Goal: Task Accomplishment & Management: Use online tool/utility

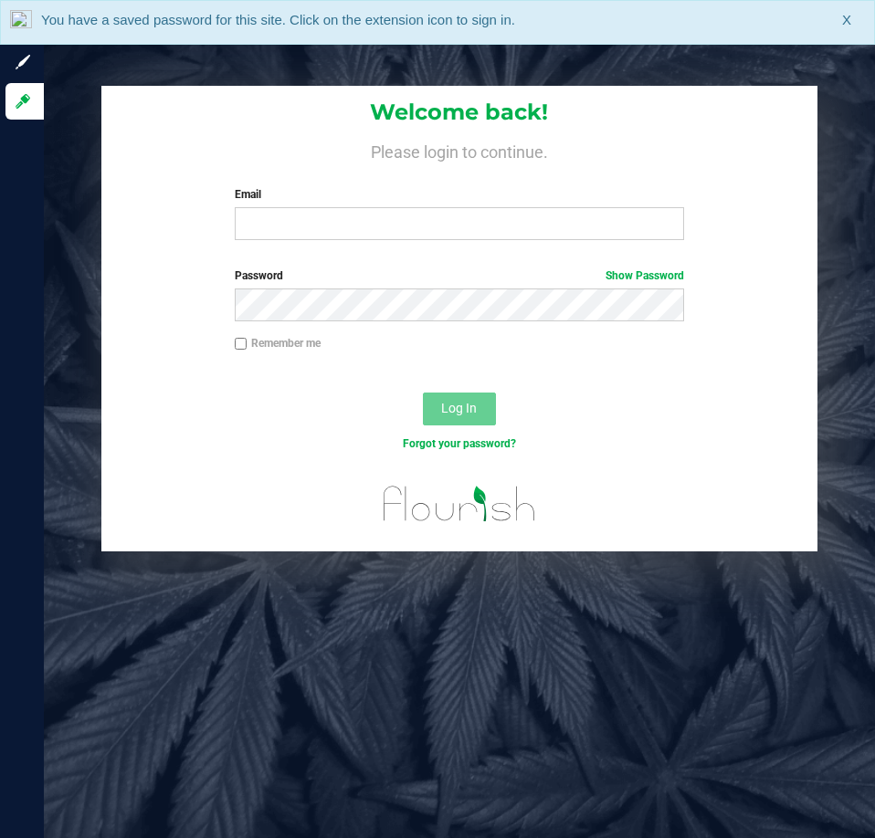
click at [400, 205] on div "Email Required Please format your email correctly." at bounding box center [459, 213] width 477 height 54
click at [359, 213] on input "Email" at bounding box center [459, 223] width 449 height 33
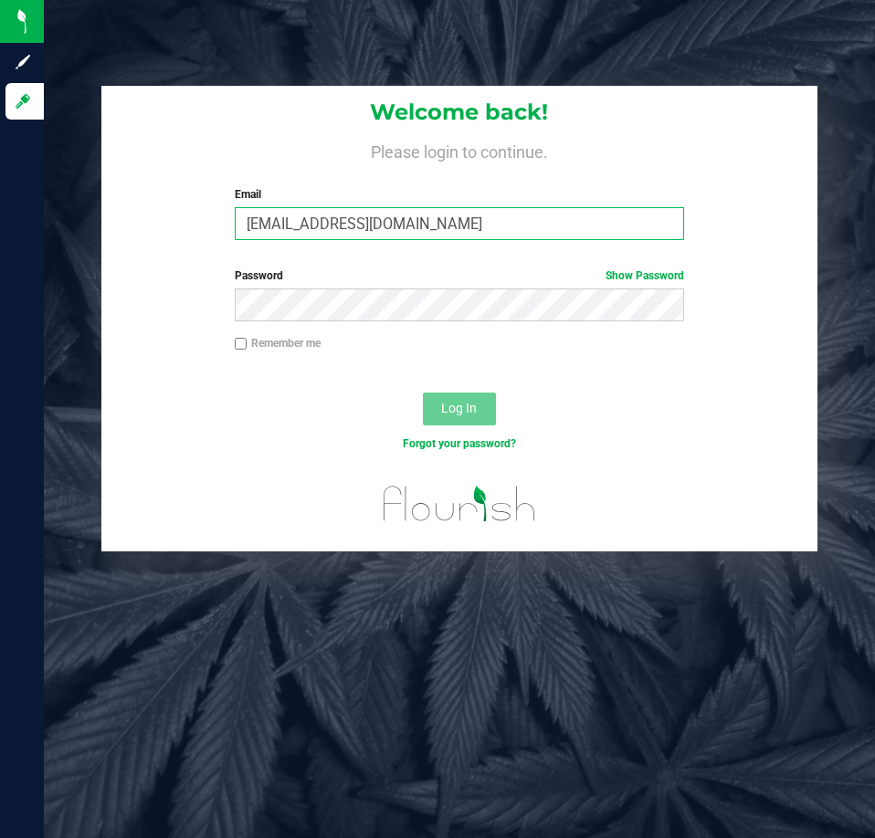
type input "[EMAIL_ADDRESS][DOMAIN_NAME]"
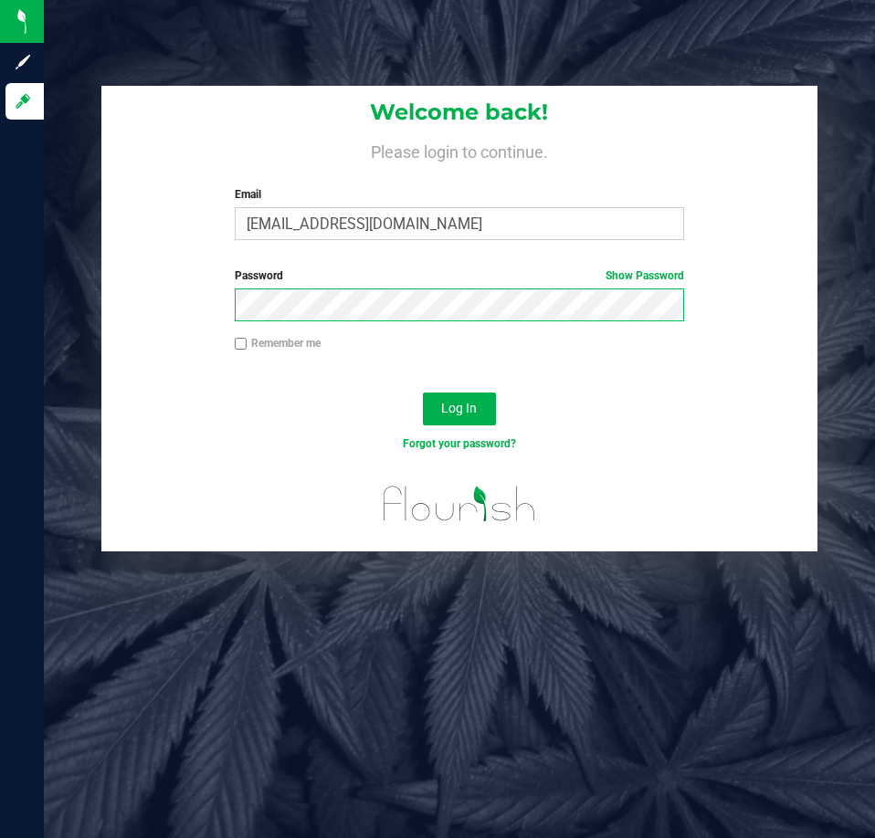
click at [423, 393] on button "Log In" at bounding box center [459, 409] width 73 height 33
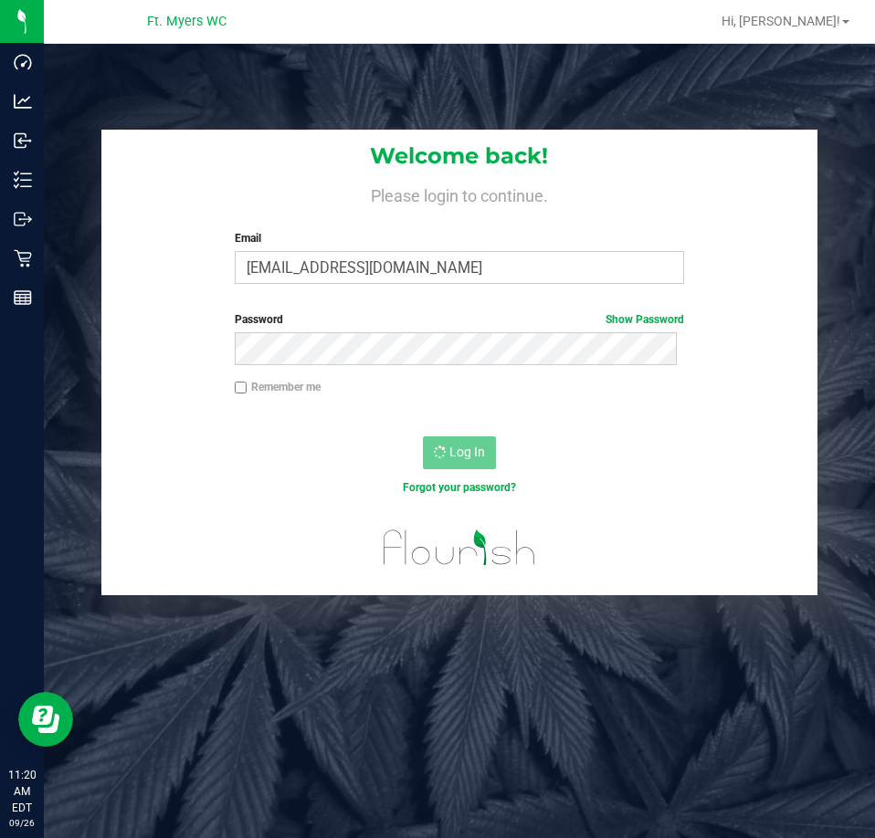
click at [238, 160] on h1 "Welcome back!" at bounding box center [458, 156] width 715 height 24
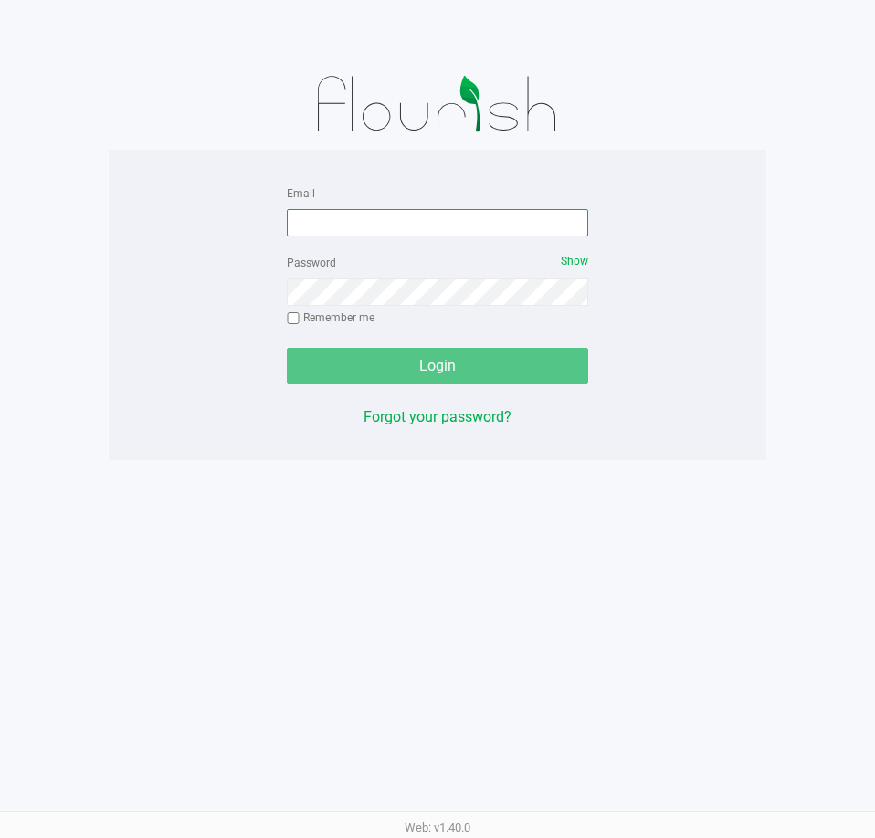
click at [463, 229] on input "Email" at bounding box center [437, 222] width 301 height 27
type input "[EMAIL_ADDRESS][DOMAIN_NAME]"
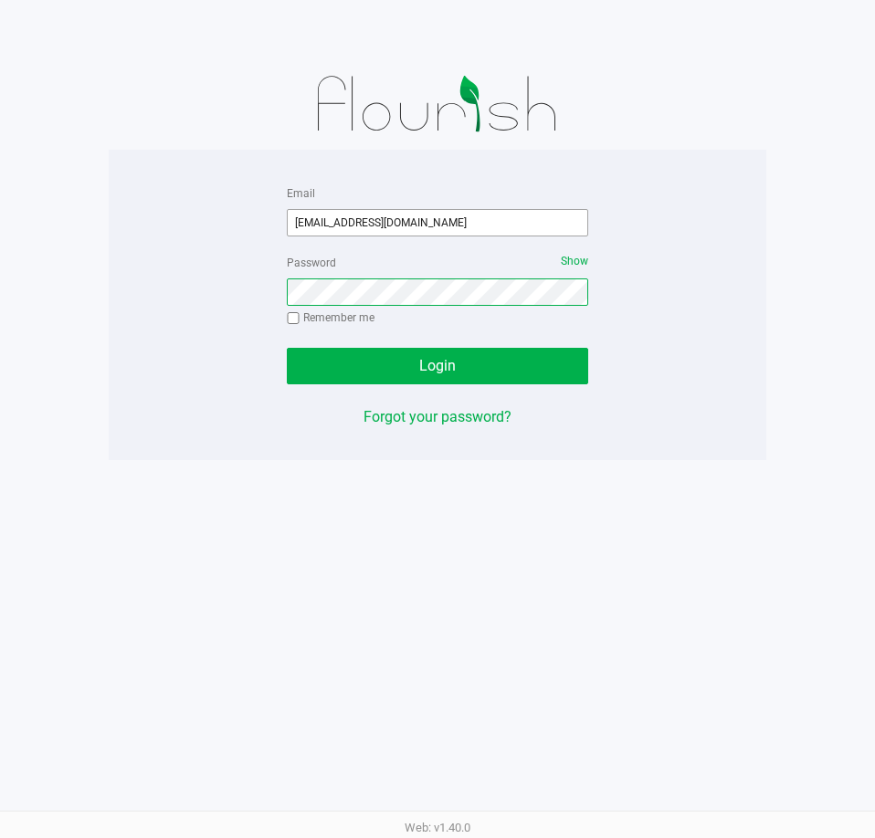
click at [287, 348] on button "Login" at bounding box center [437, 366] width 301 height 37
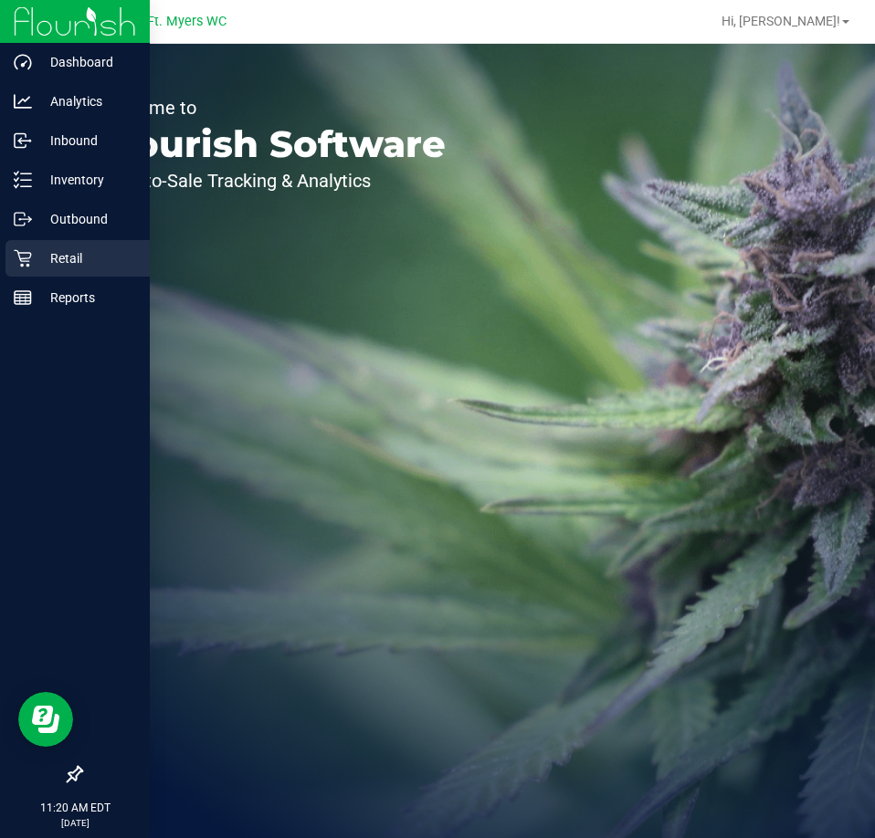
click at [41, 261] on p "Retail" at bounding box center [87, 259] width 110 height 22
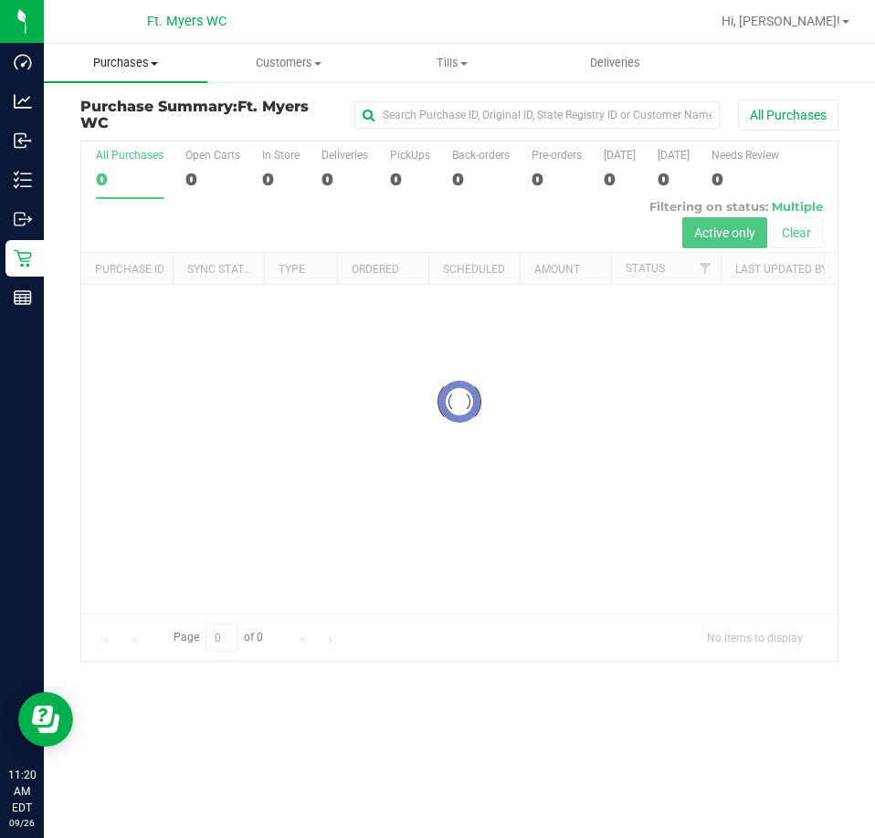
click at [112, 68] on span "Purchases" at bounding box center [125, 63] width 163 height 16
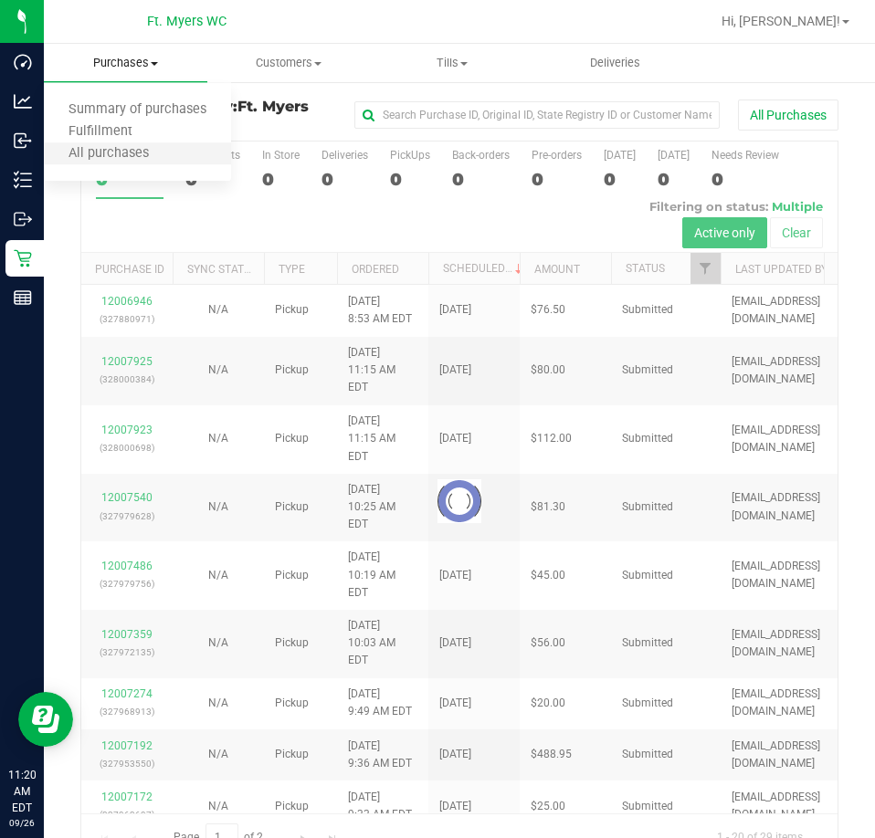
click at [84, 143] on li "All purchases" at bounding box center [137, 154] width 187 height 22
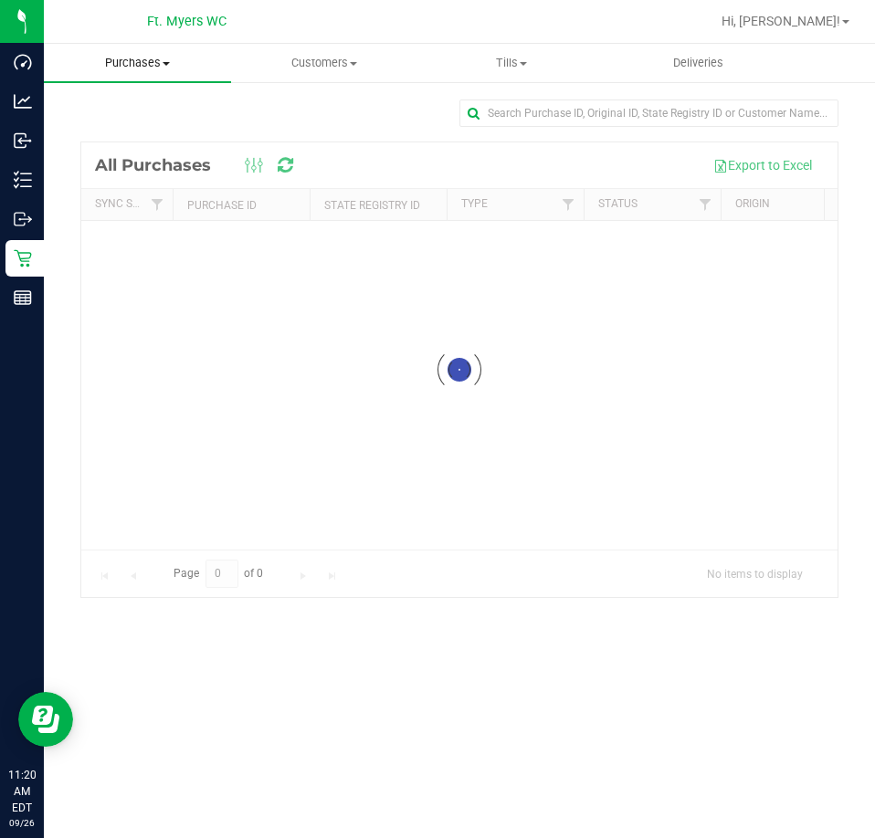
click at [134, 59] on span "Purchases" at bounding box center [137, 63] width 187 height 16
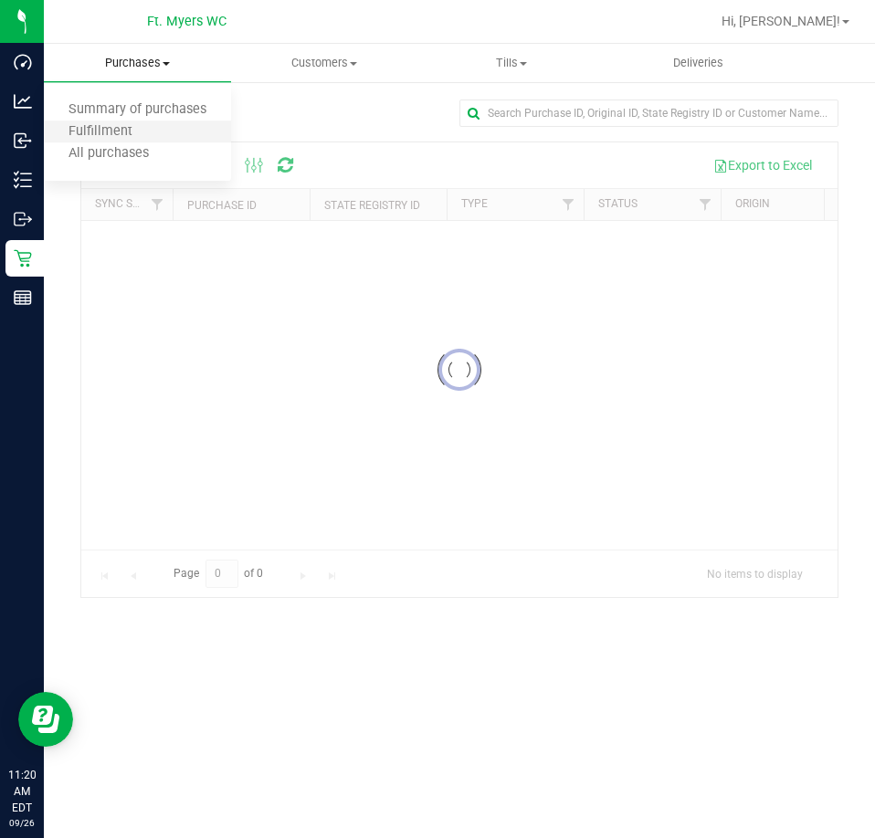
click at [112, 122] on li "Fulfillment" at bounding box center [137, 132] width 187 height 22
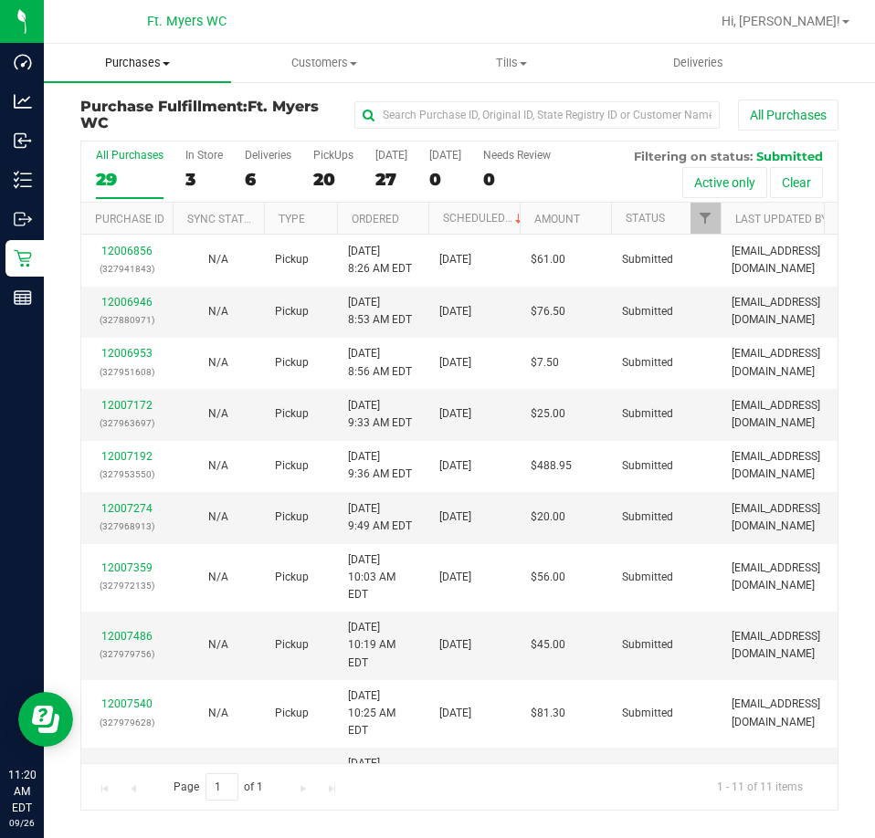
click at [159, 61] on span "Purchases" at bounding box center [137, 63] width 187 height 16
click at [324, 137] on div "Purchase Fulfillment: Ft. [PERSON_NAME] All Purchases" at bounding box center [459, 119] width 758 height 41
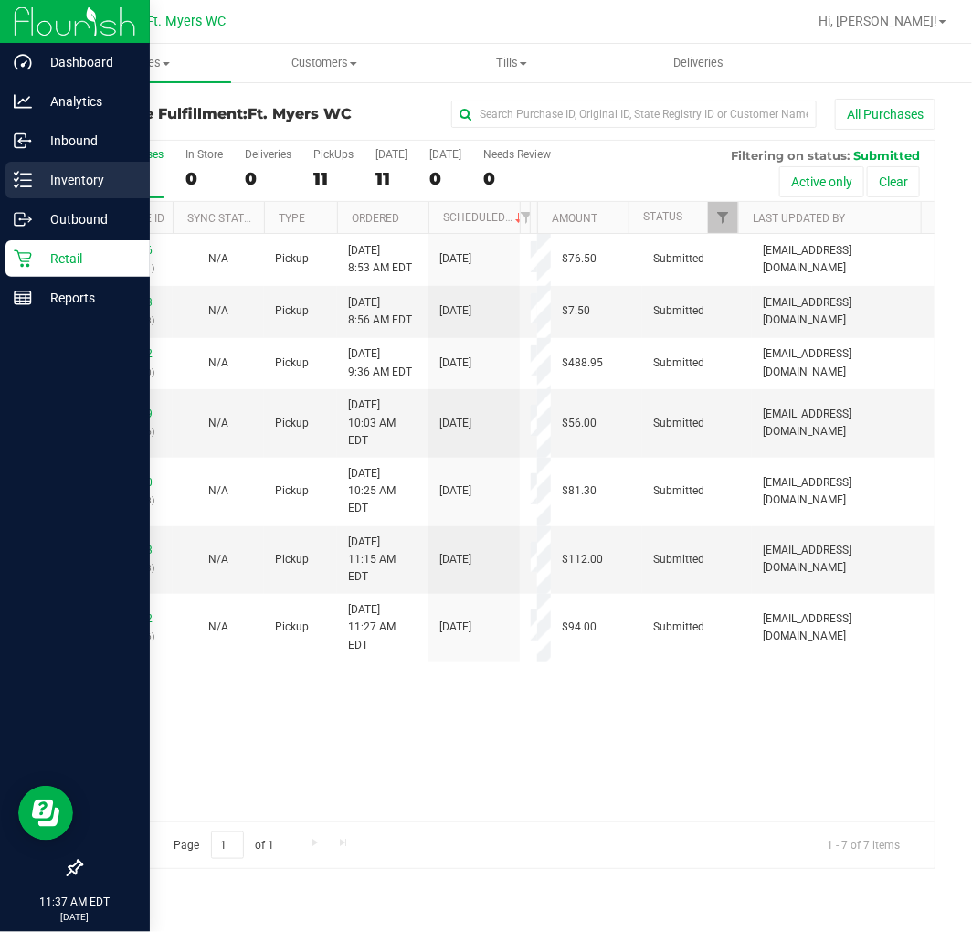
click at [55, 169] on p "Inventory" at bounding box center [87, 180] width 110 height 22
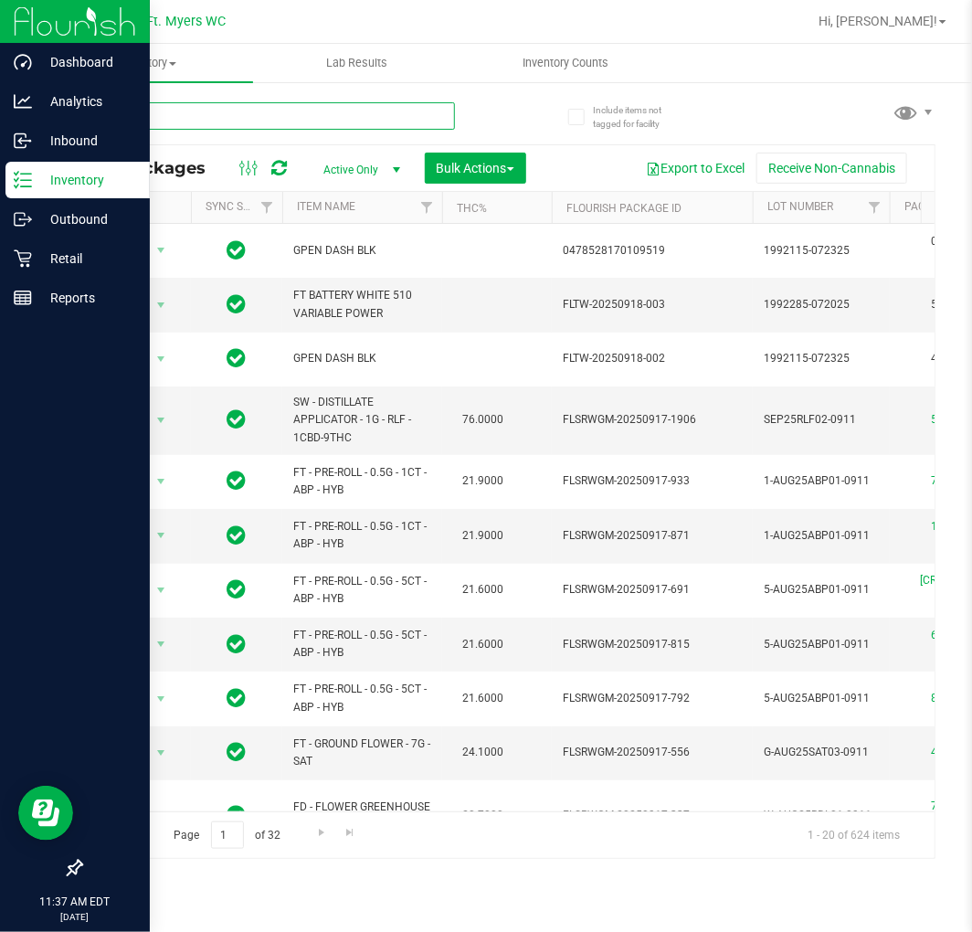
click at [164, 120] on input "text" at bounding box center [267, 115] width 374 height 27
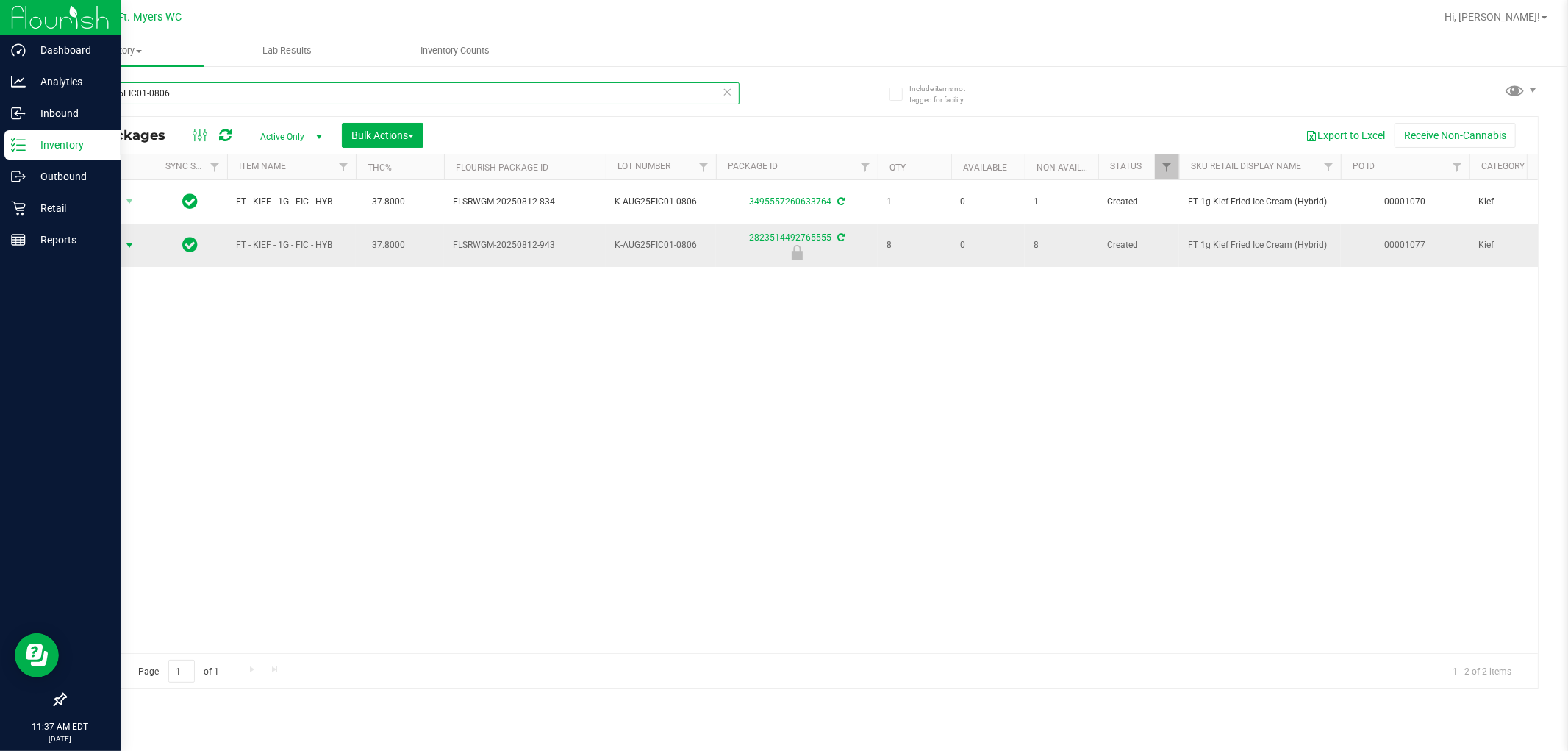
type input "K-AUG25FIC01-0806"
click at [132, 252] on span "select" at bounding box center [130, 246] width 19 height 21
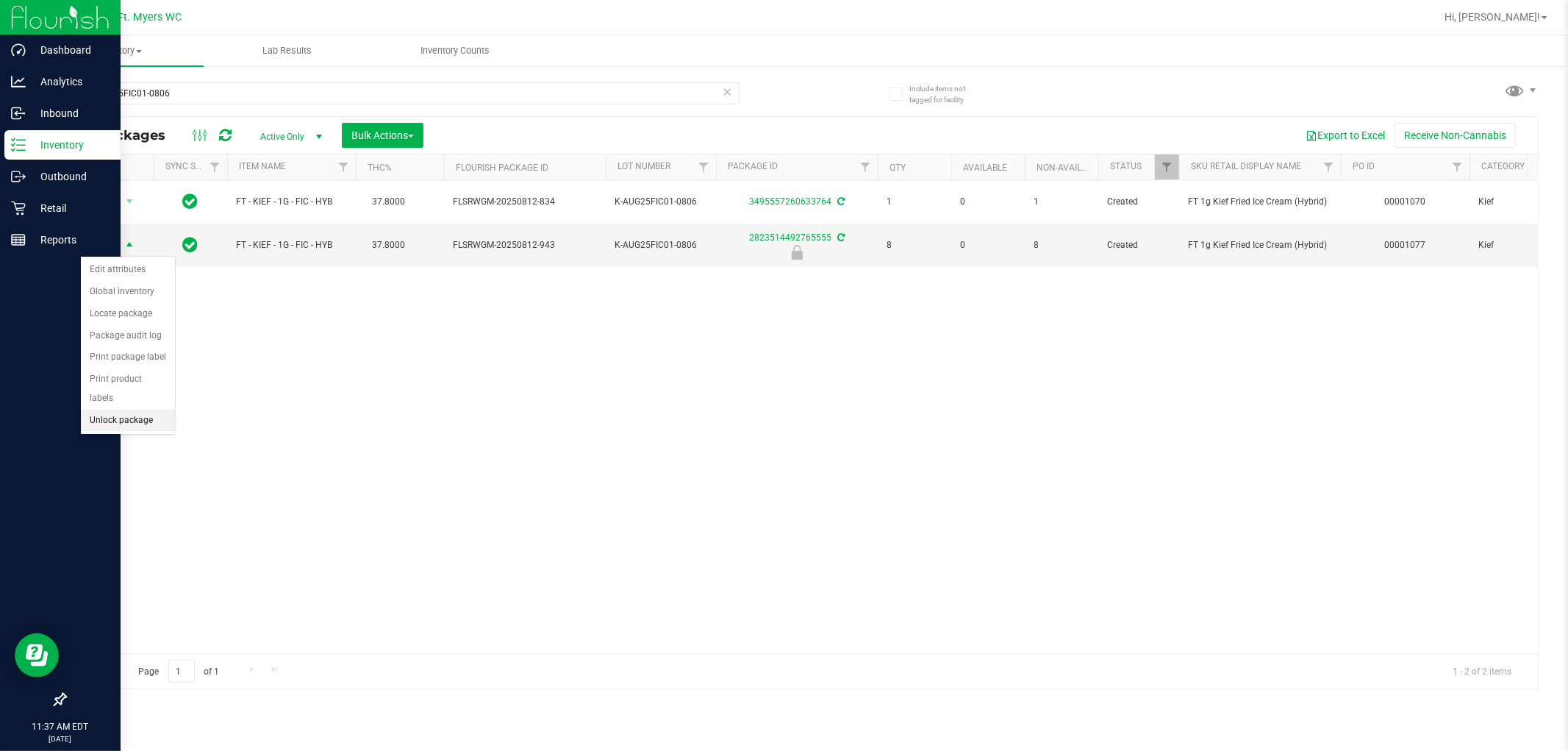
click at [151, 415] on li "Unlock package" at bounding box center [127, 420] width 94 height 22
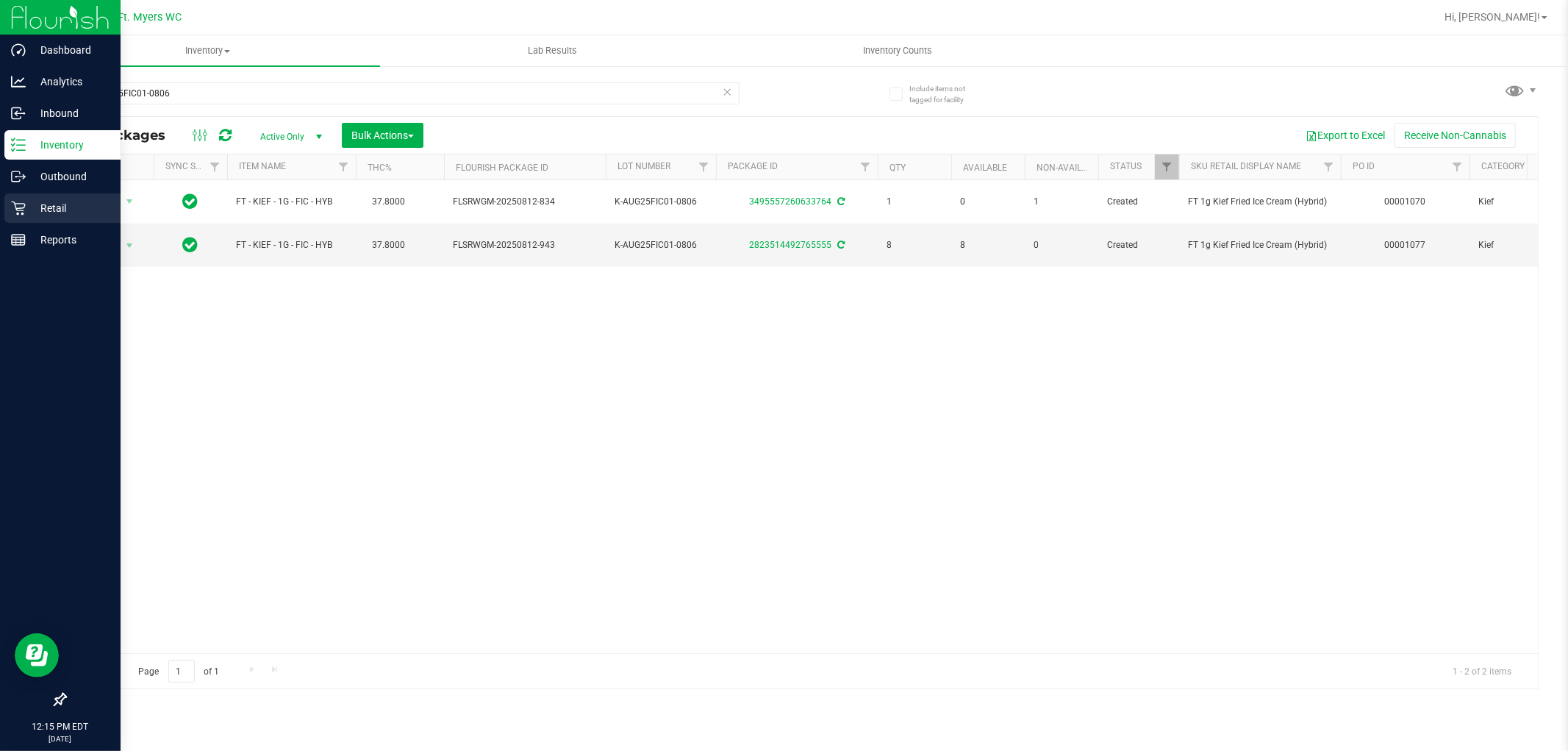
click at [38, 193] on div "Retail" at bounding box center [62, 208] width 116 height 30
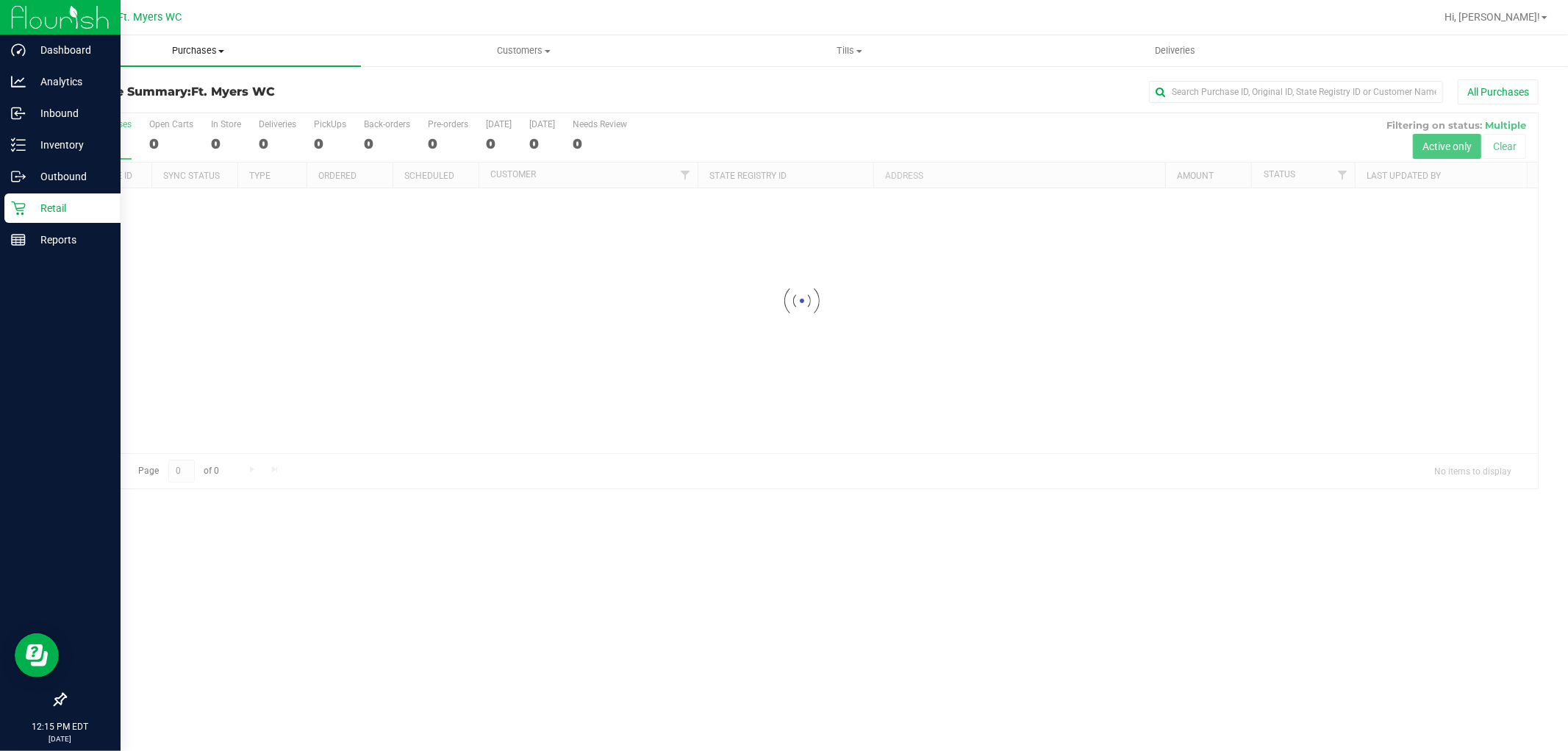
click at [208, 52] on span "Purchases" at bounding box center [198, 51] width 326 height 13
click at [194, 112] on li "Fulfillment" at bounding box center [198, 106] width 326 height 18
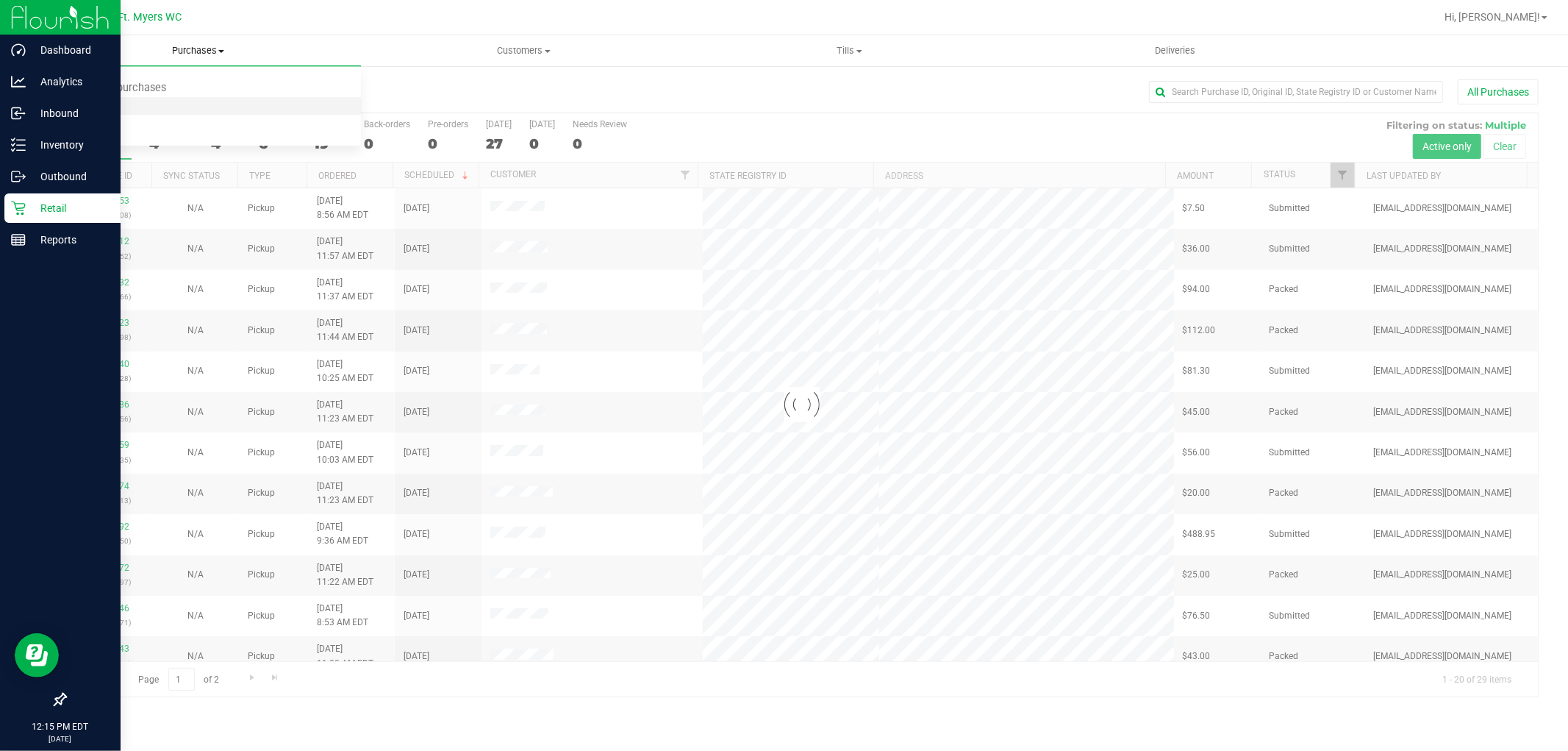
click at [180, 105] on li "Fulfillment" at bounding box center [198, 106] width 326 height 18
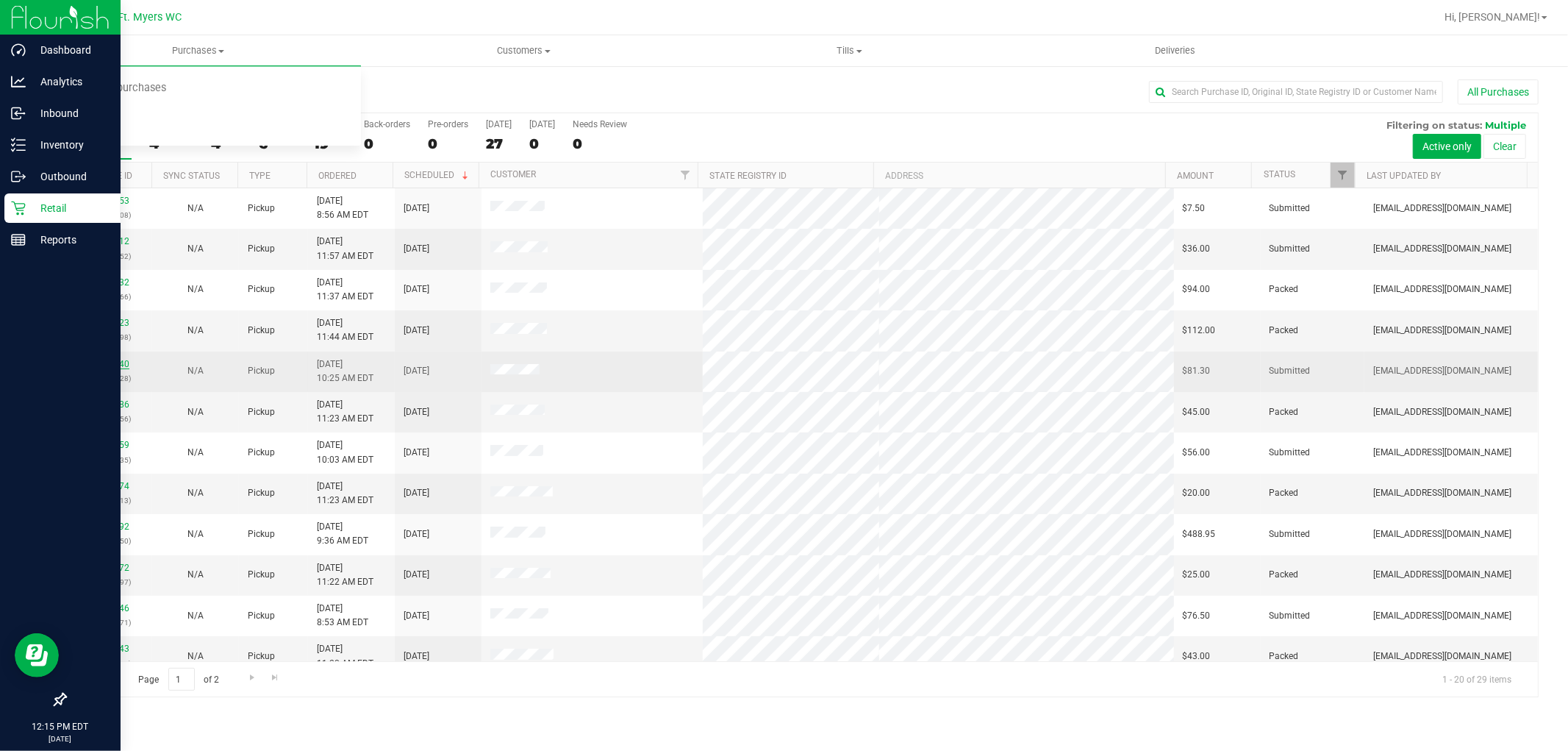
click at [123, 365] on link "12007540" at bounding box center [109, 364] width 41 height 10
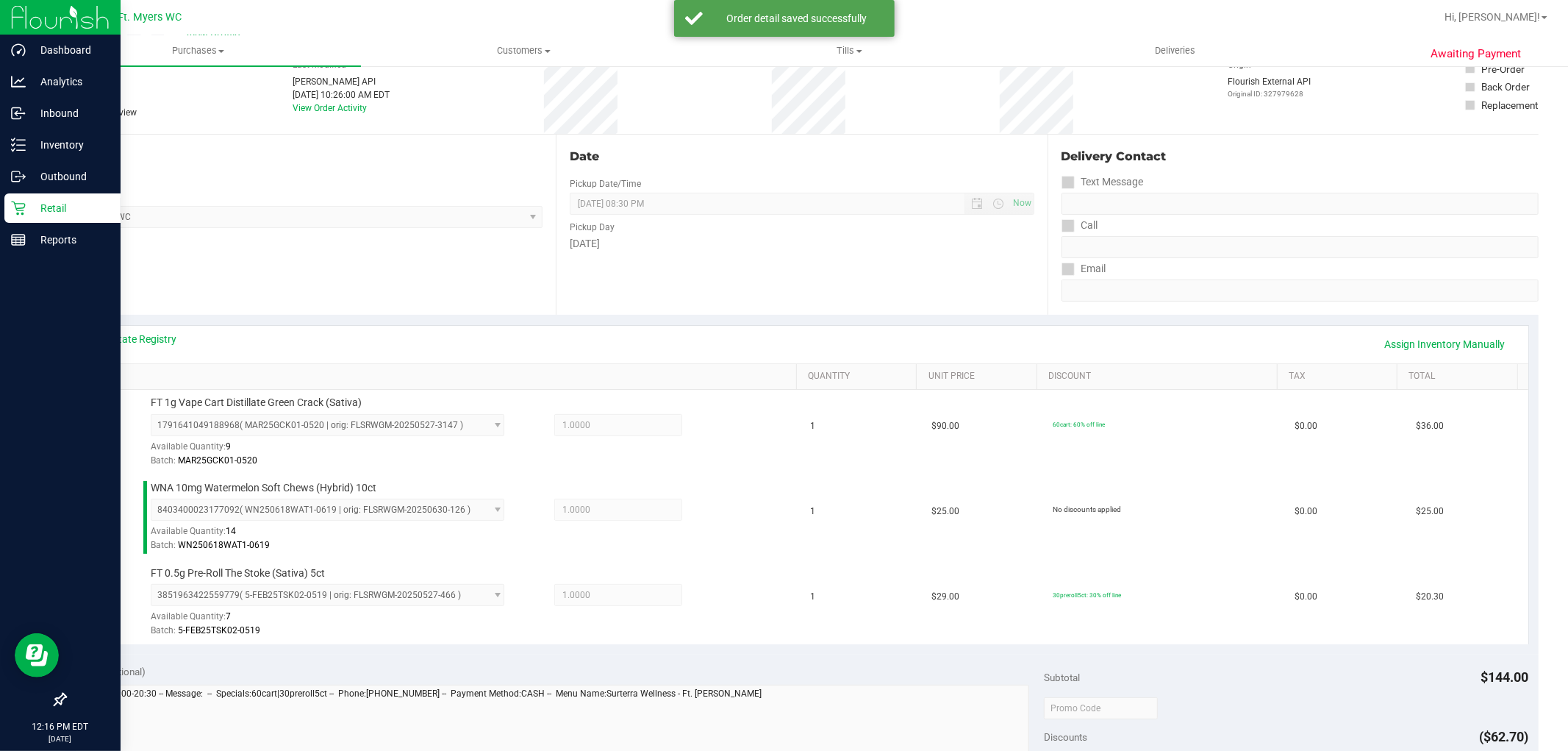
scroll to position [489, 0]
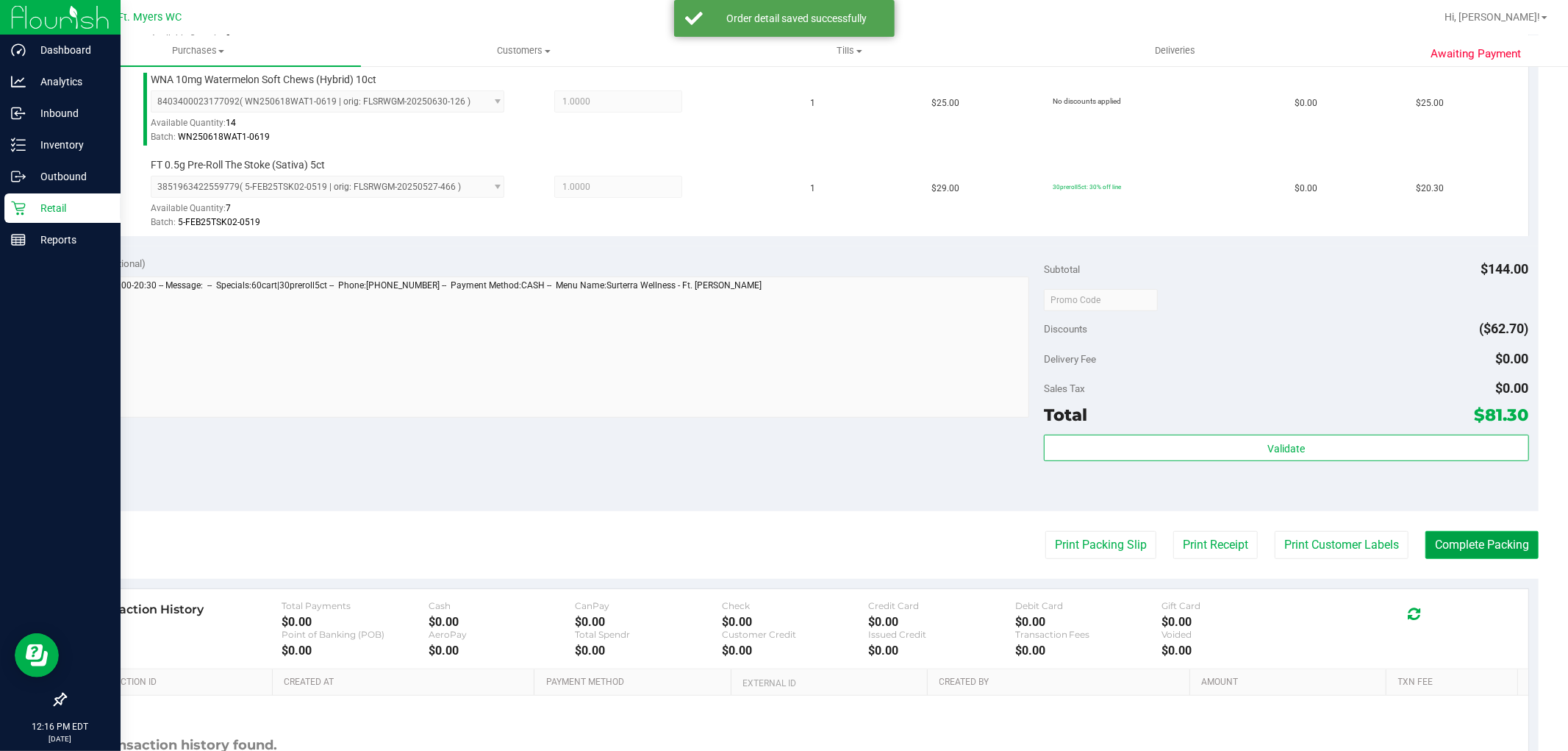
click at [704, 548] on button "Complete Packing" at bounding box center [1482, 544] width 113 height 28
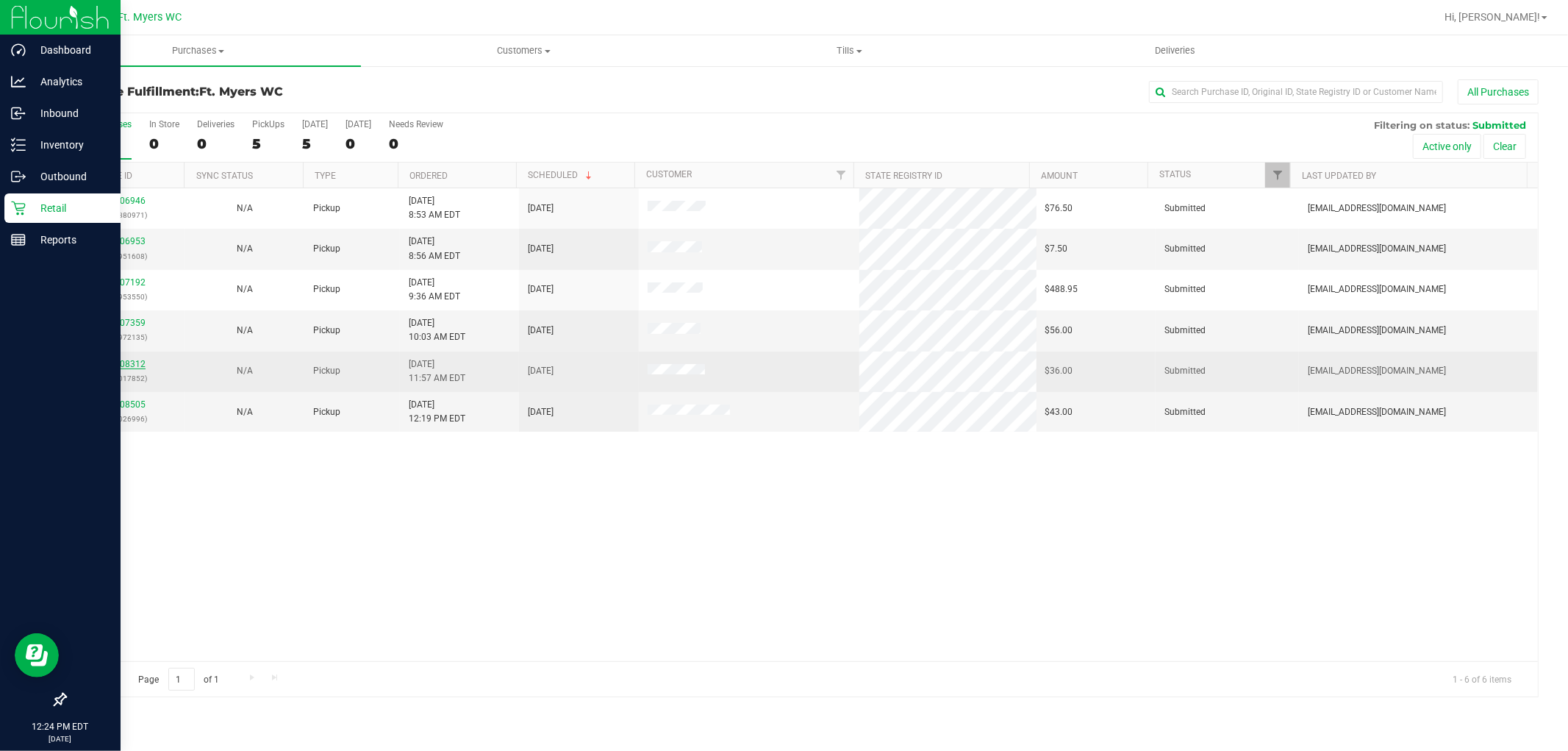
click at [136, 369] on link "12008312" at bounding box center [125, 364] width 41 height 10
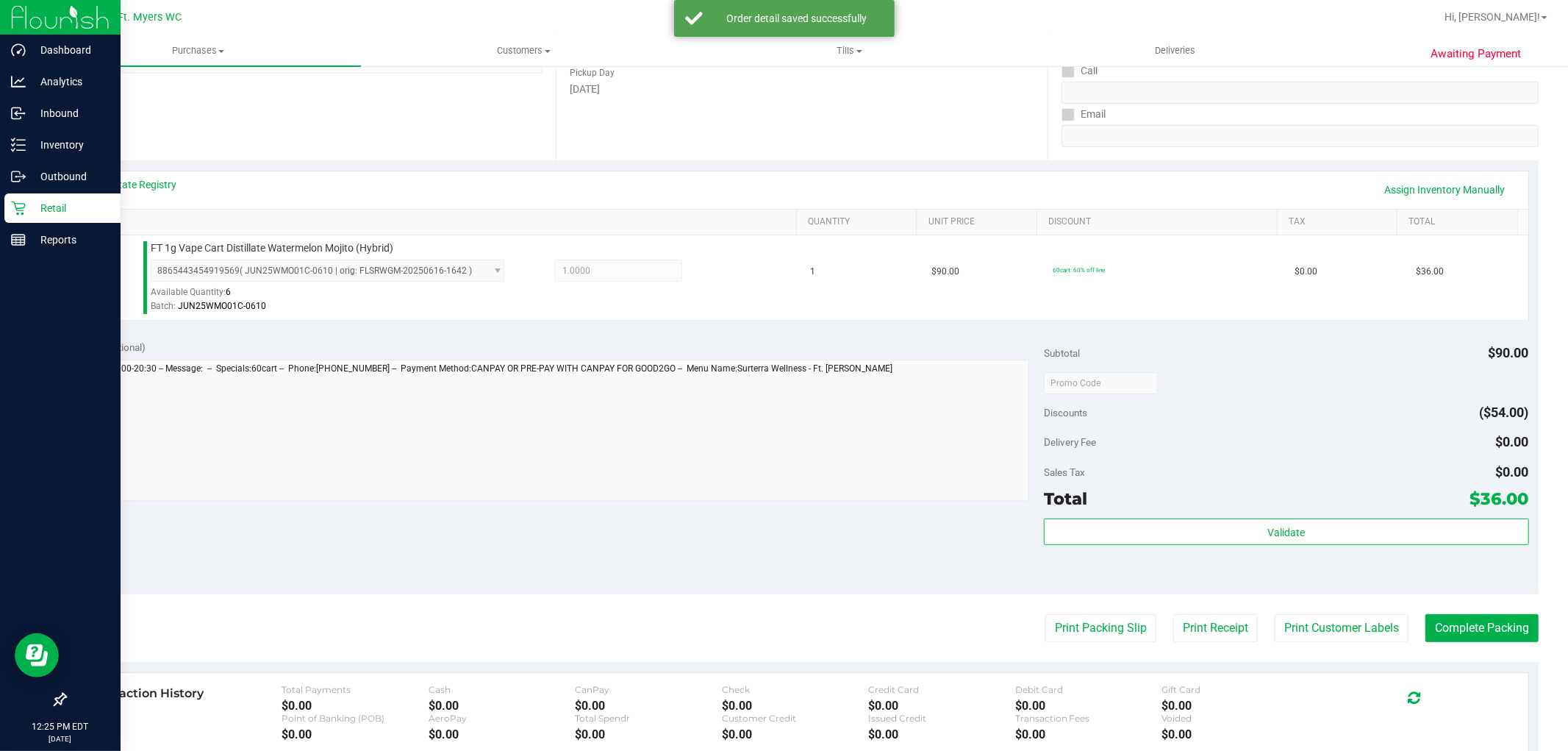
scroll to position [245, 0]
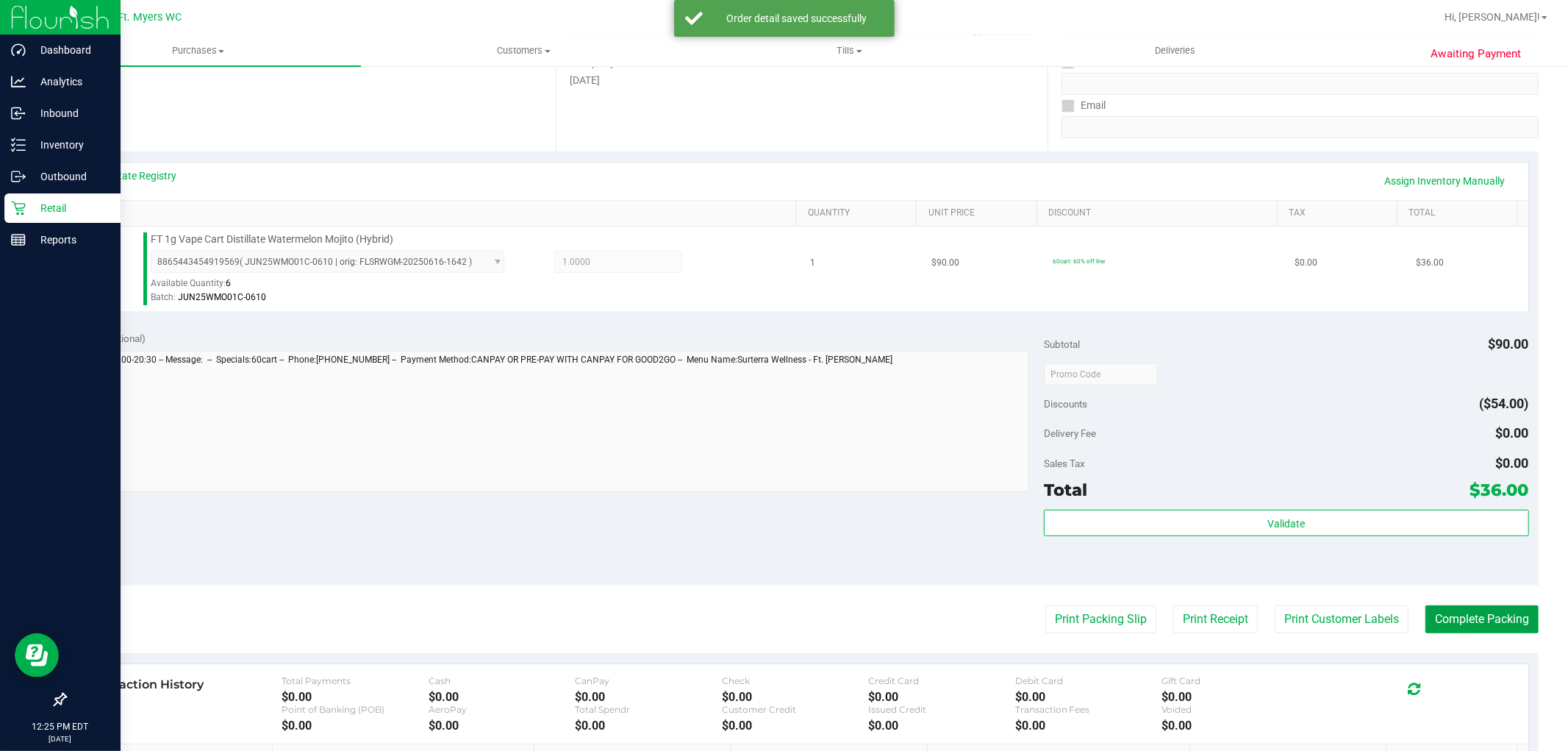
drag, startPoint x: 1416, startPoint y: 613, endPoint x: 889, endPoint y: 254, distance: 637.7
click at [704, 613] on button "Complete Packing" at bounding box center [1482, 619] width 113 height 28
